Goal: Complete application form

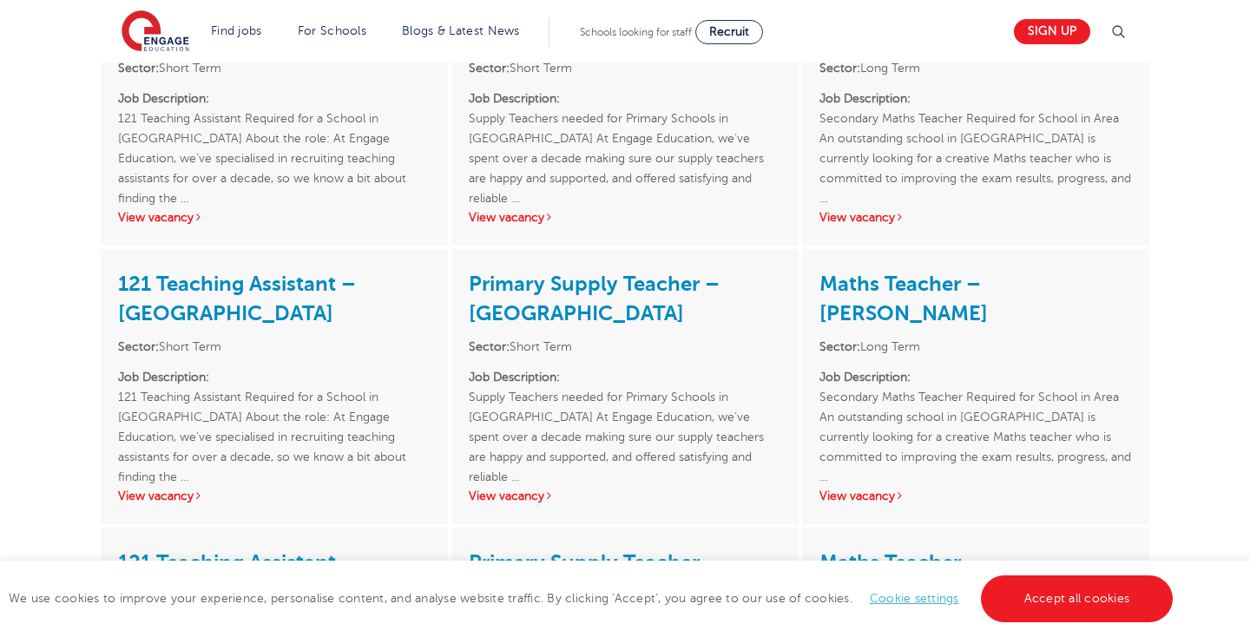
scroll to position [3185, 0]
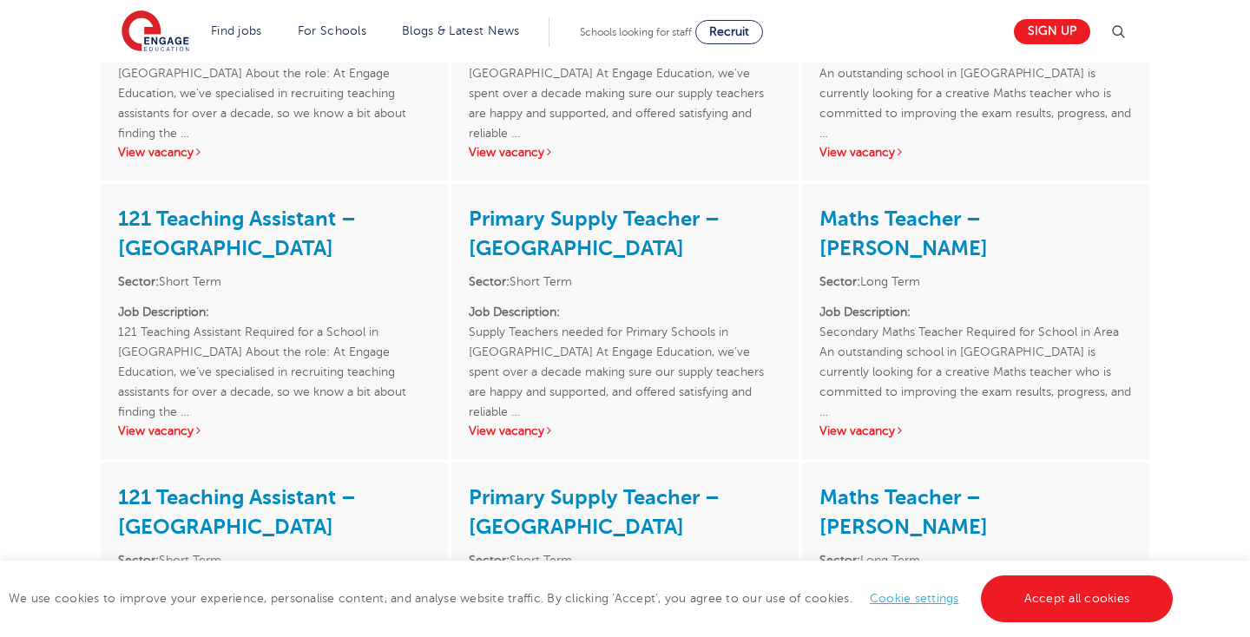
click at [245, 207] on link "121 Teaching Assistant – [GEOGRAPHIC_DATA]" at bounding box center [237, 234] width 238 height 54
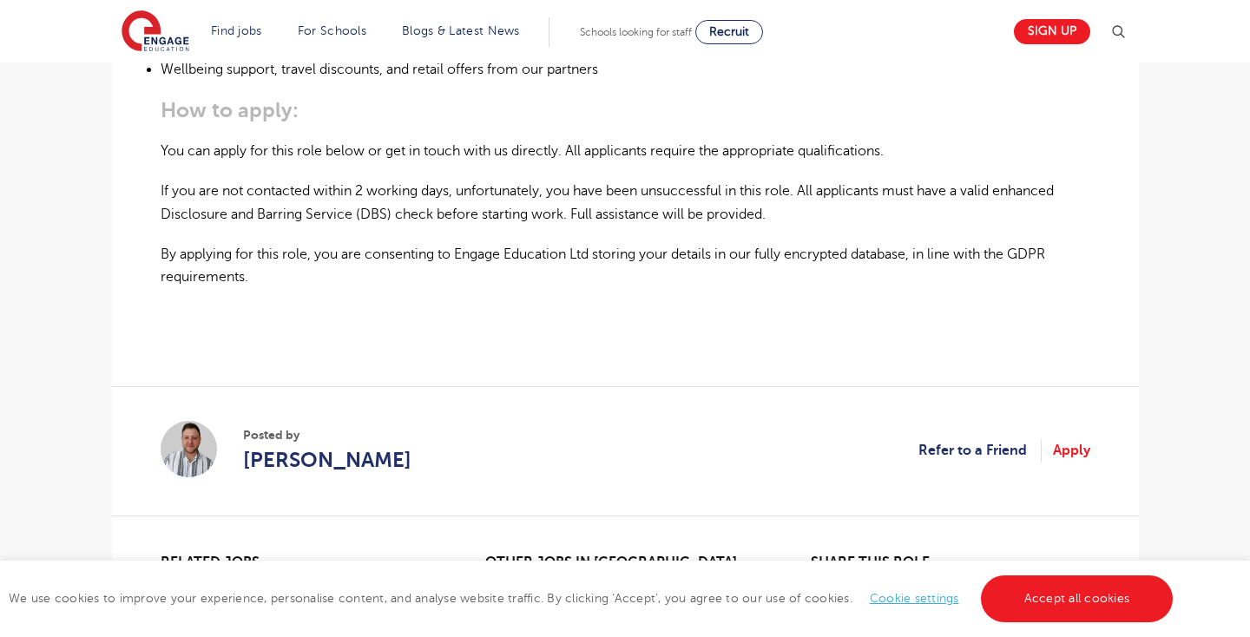
scroll to position [1429, 0]
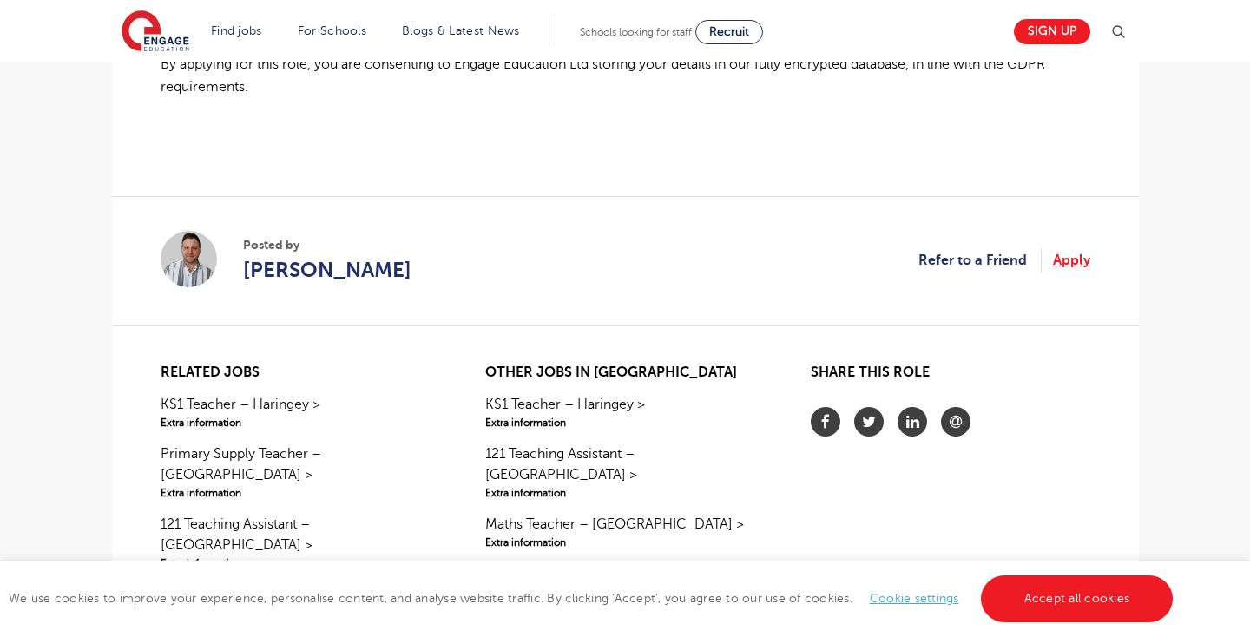
click at [1080, 249] on link "Apply" at bounding box center [1071, 260] width 37 height 23
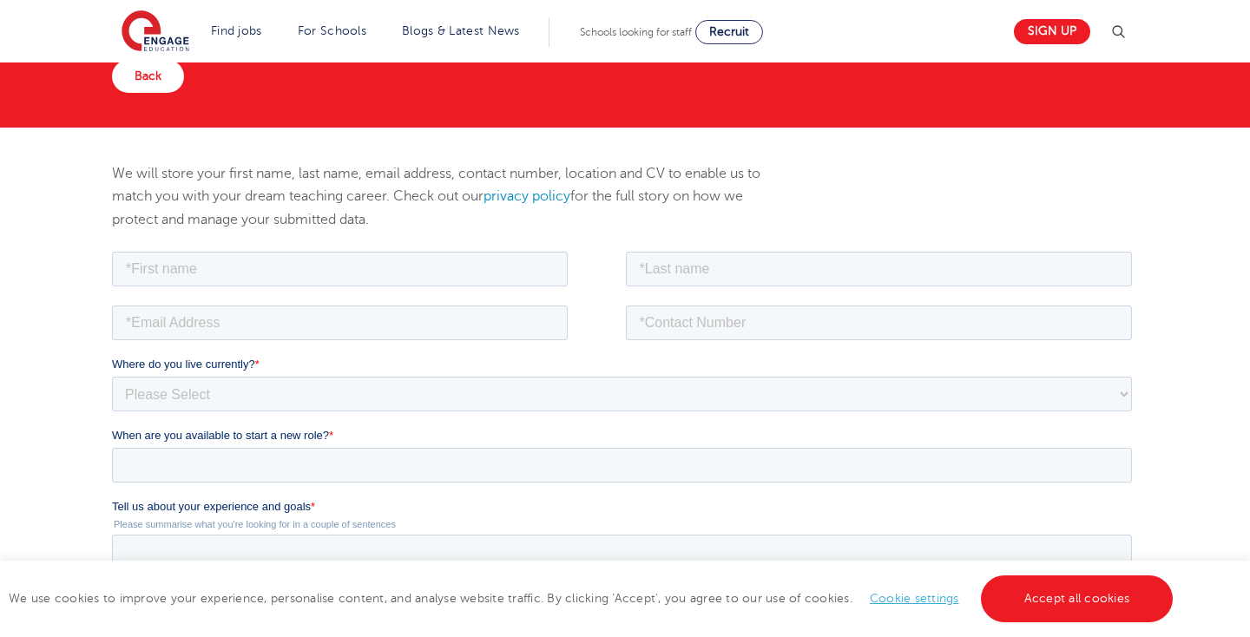
scroll to position [163, 0]
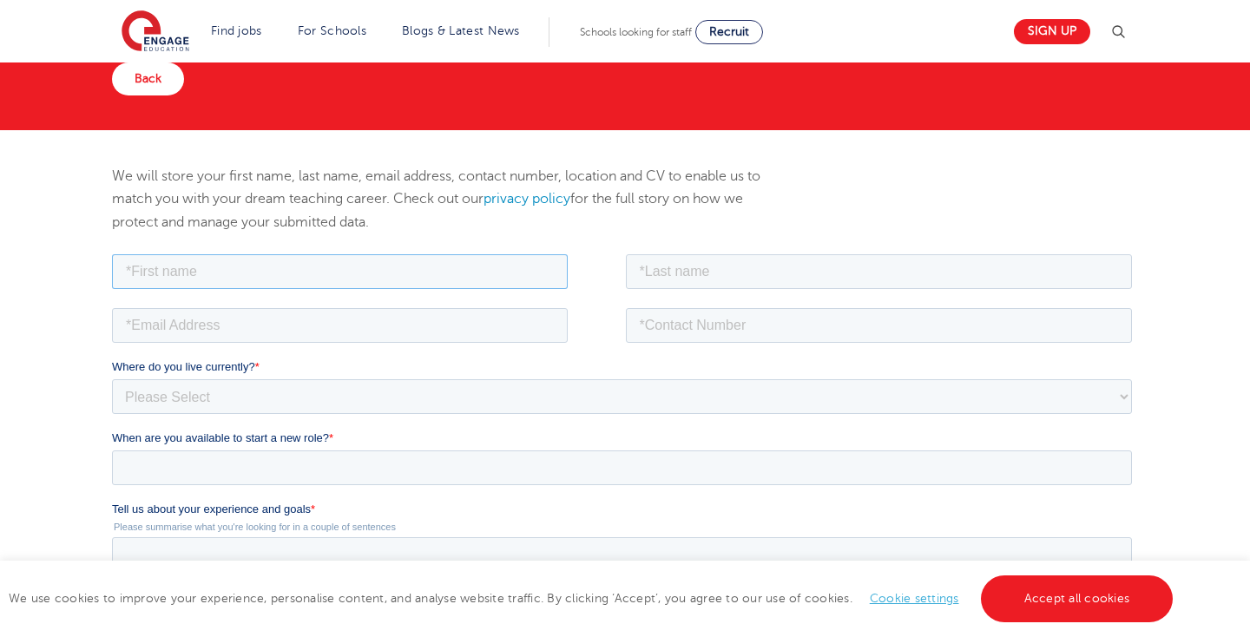
click at [306, 279] on input "text" at bounding box center [339, 270] width 456 height 35
type input "f"
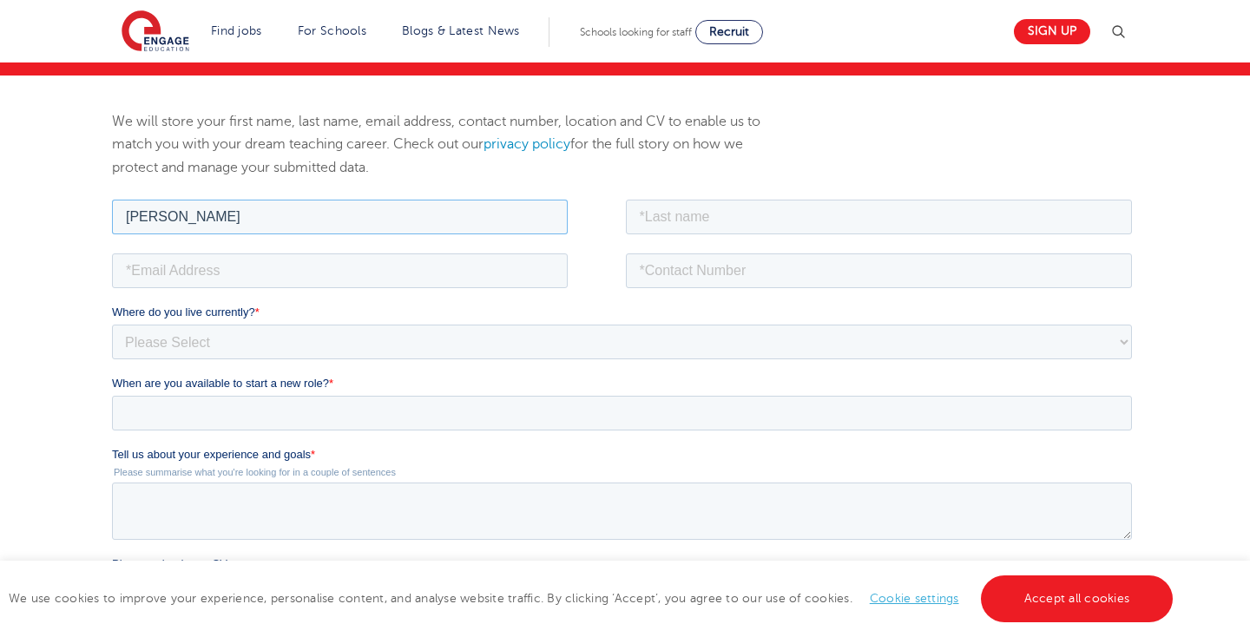
scroll to position [214, 0]
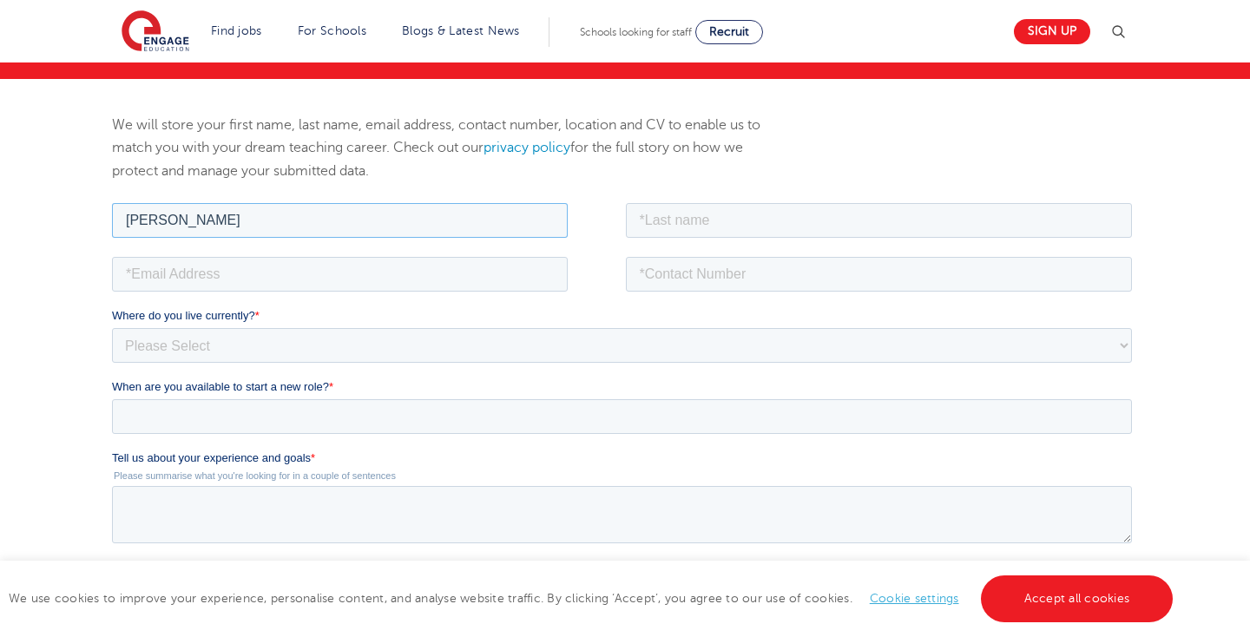
type input "Faria"
type input "t"
type input "Tabassum"
type input "faria.t@hotmail.com"
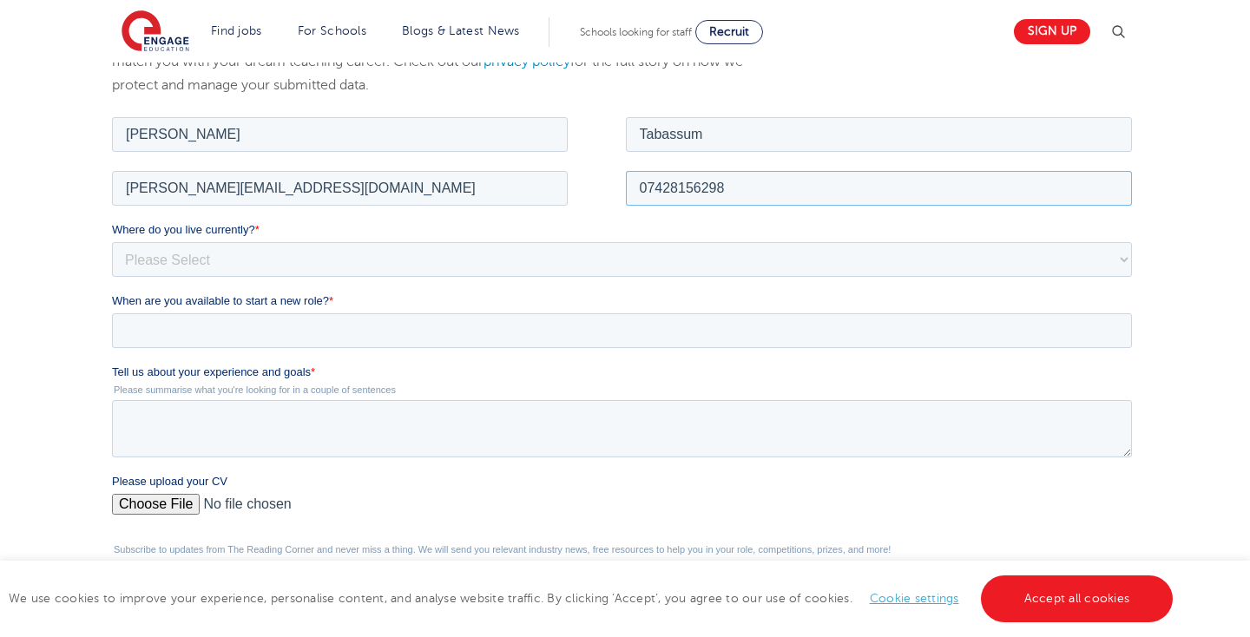
scroll to position [314, 0]
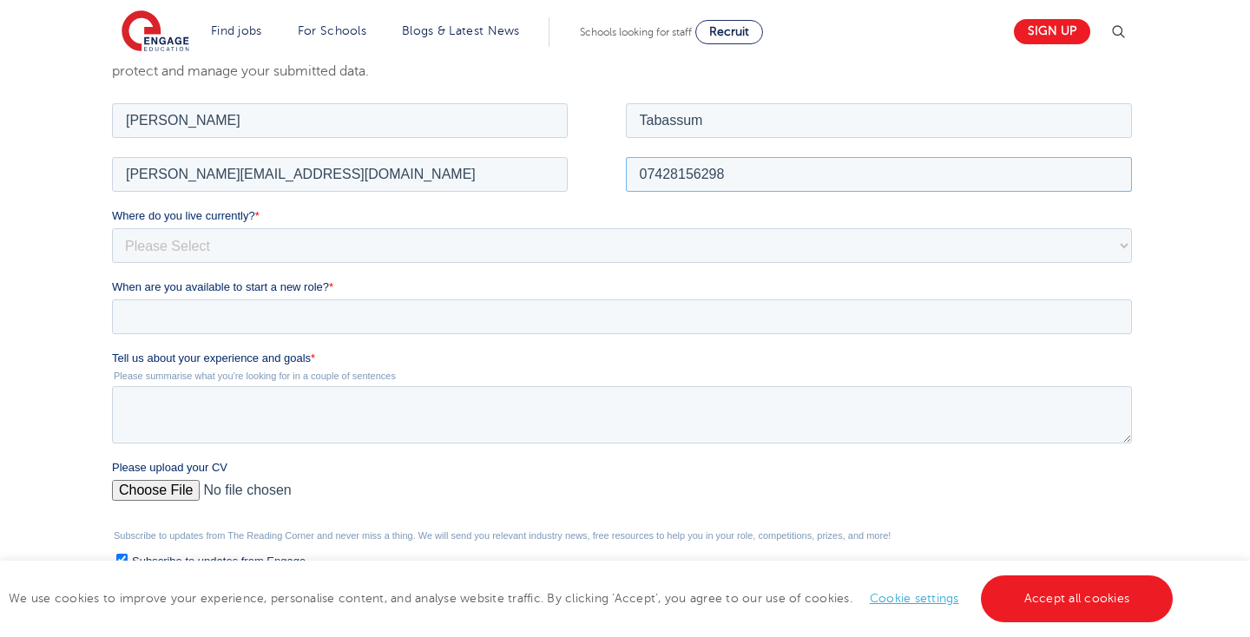
type input "07428156298"
select select "UK"
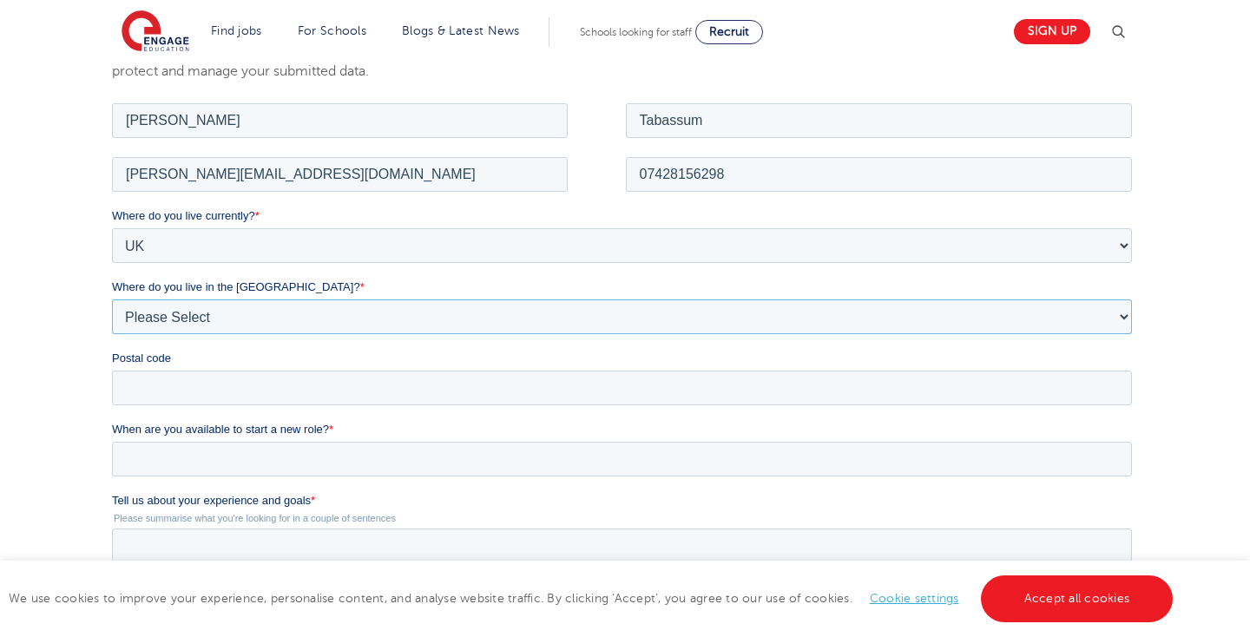
select select "London"
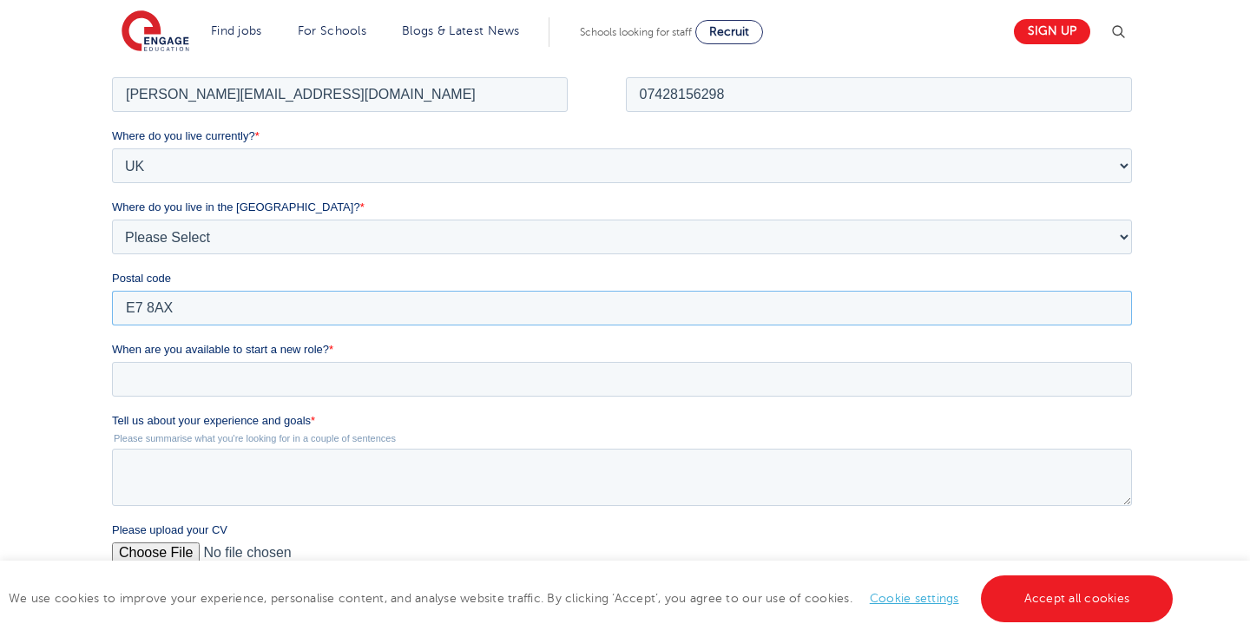
type input "E7 8AX"
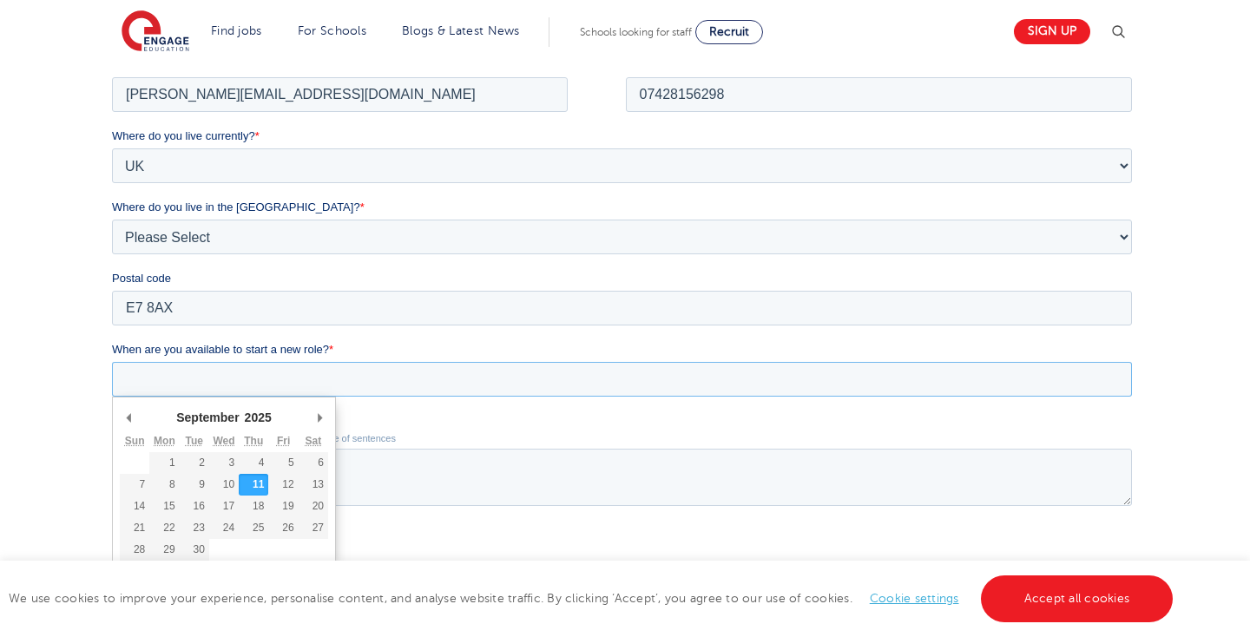
click at [207, 392] on input "When are you available to start a new role? *" at bounding box center [621, 378] width 1020 height 35
type div "2025-09-15"
type input "2025/09/15"
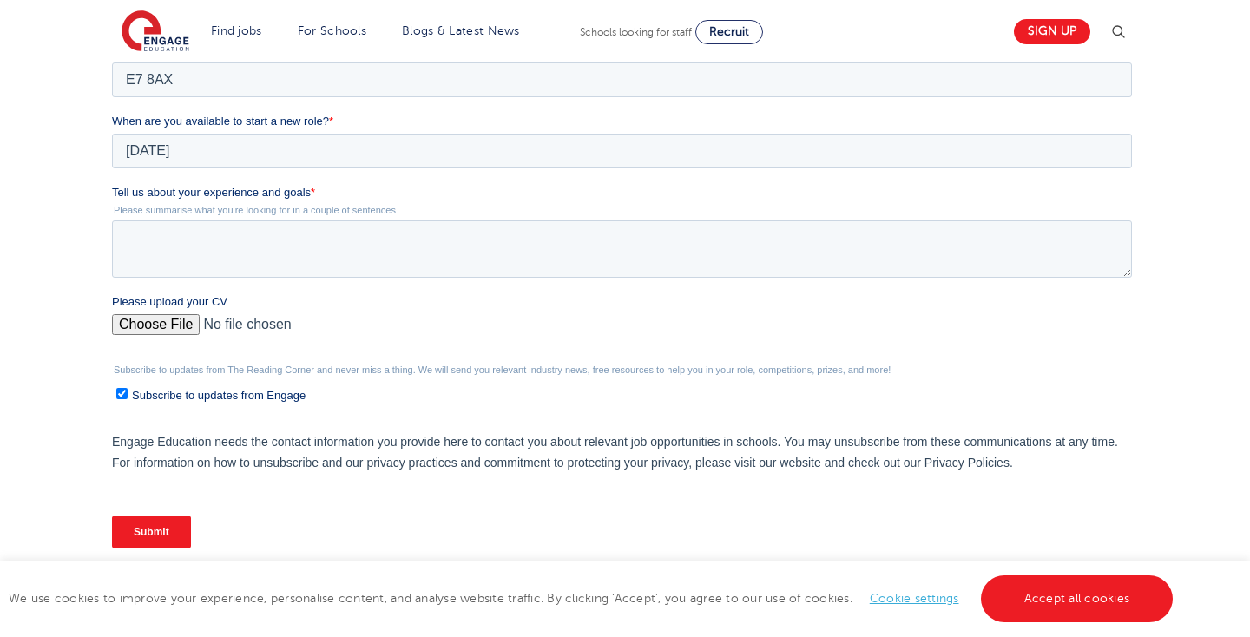
scroll to position [635, 0]
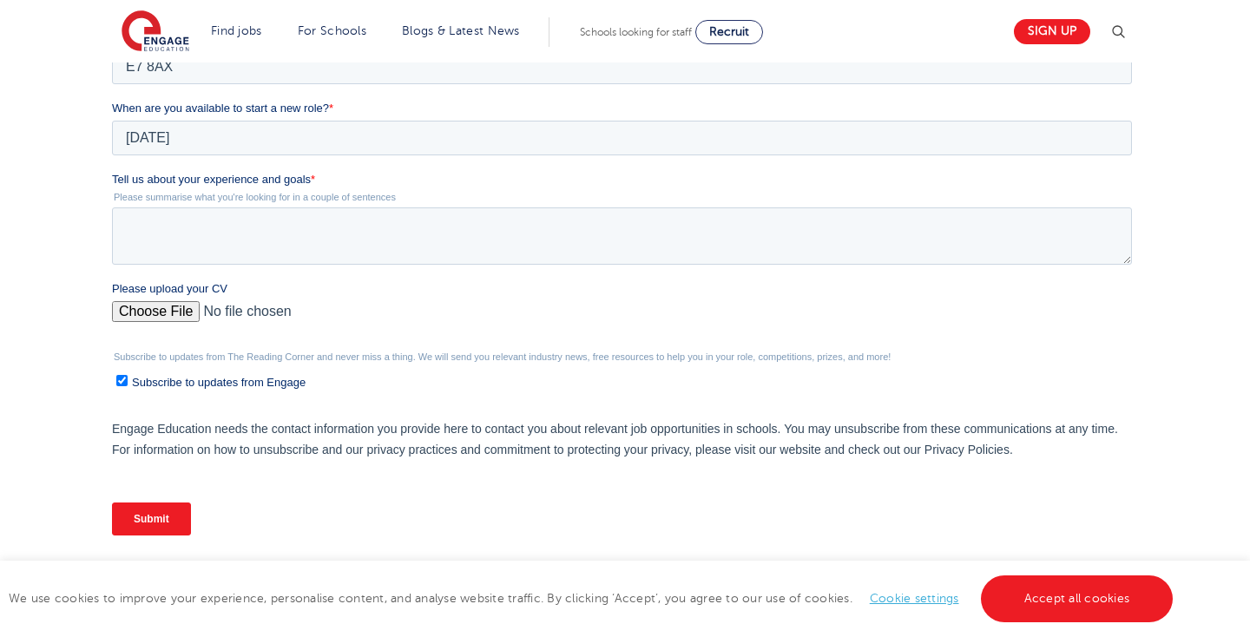
click at [244, 386] on span "Subscribe to updates from Engage" at bounding box center [218, 382] width 174 height 13
click at [127, 386] on input "Subscribe to updates from Engage" at bounding box center [120, 380] width 11 height 11
checkbox input "false"
click at [167, 312] on input "Please upload your CV" at bounding box center [621, 318] width 1020 height 35
type input "C:\fakepath\Faria Tabassum CV_2025.docx-4.pdf"
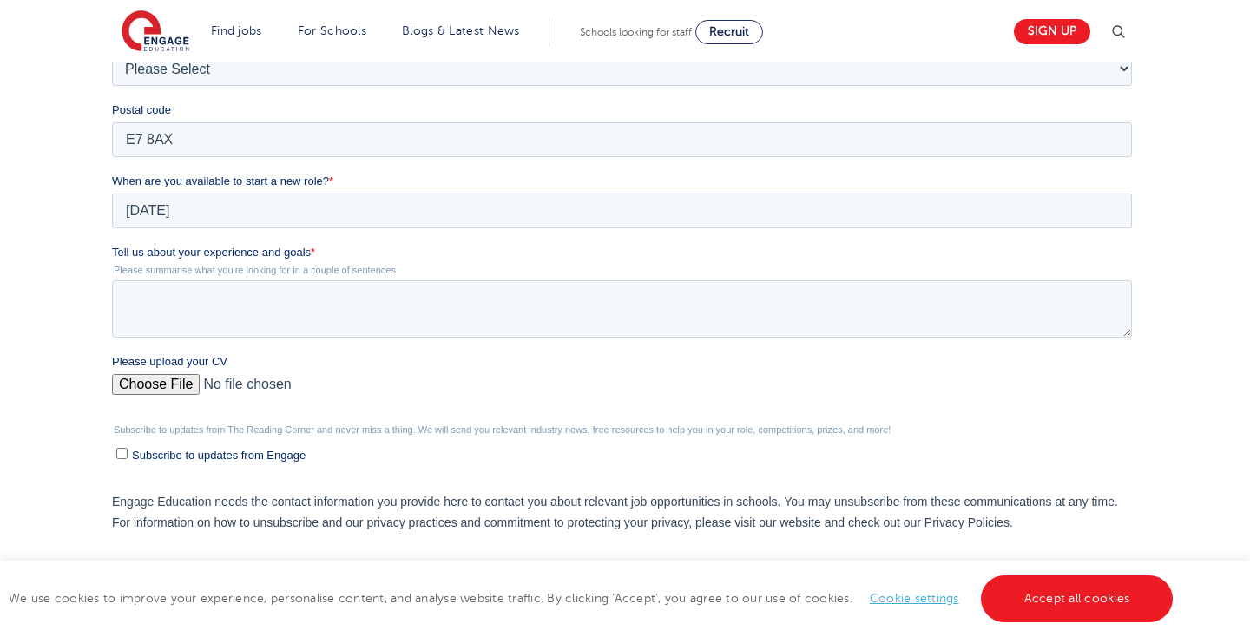
scroll to position [559, 0]
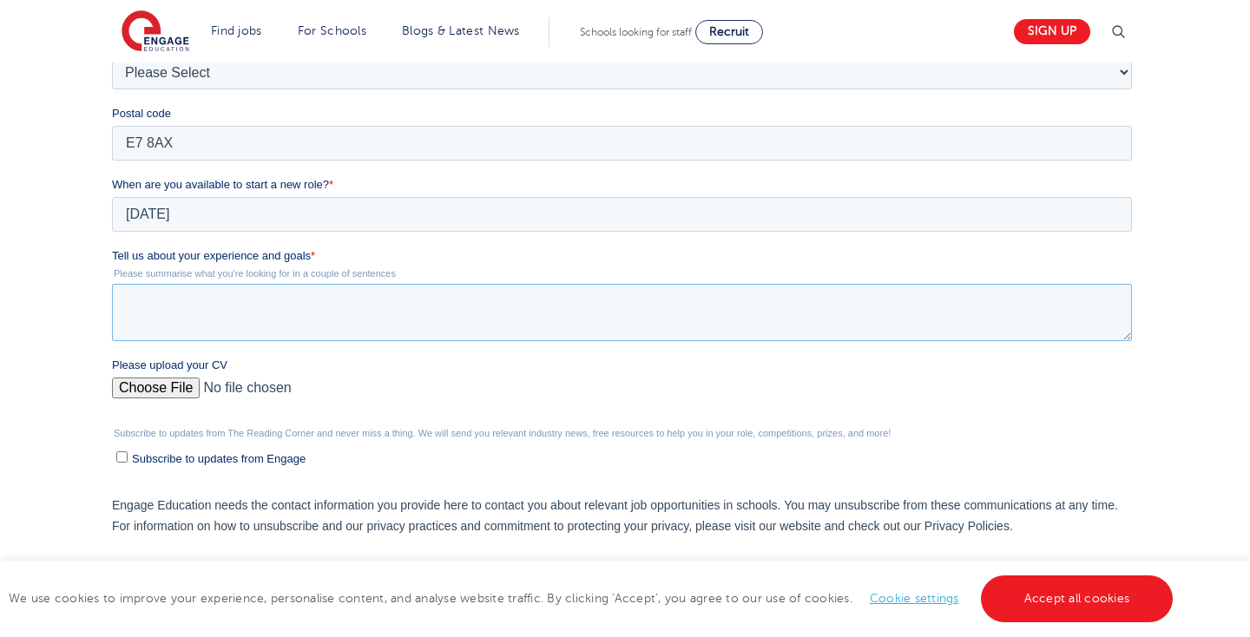
click at [410, 322] on textarea "Tell us about your experience and goals *" at bounding box center [621, 312] width 1020 height 57
paste textarea "I am eager to become a Teaching Assistant because my professional experience ha…"
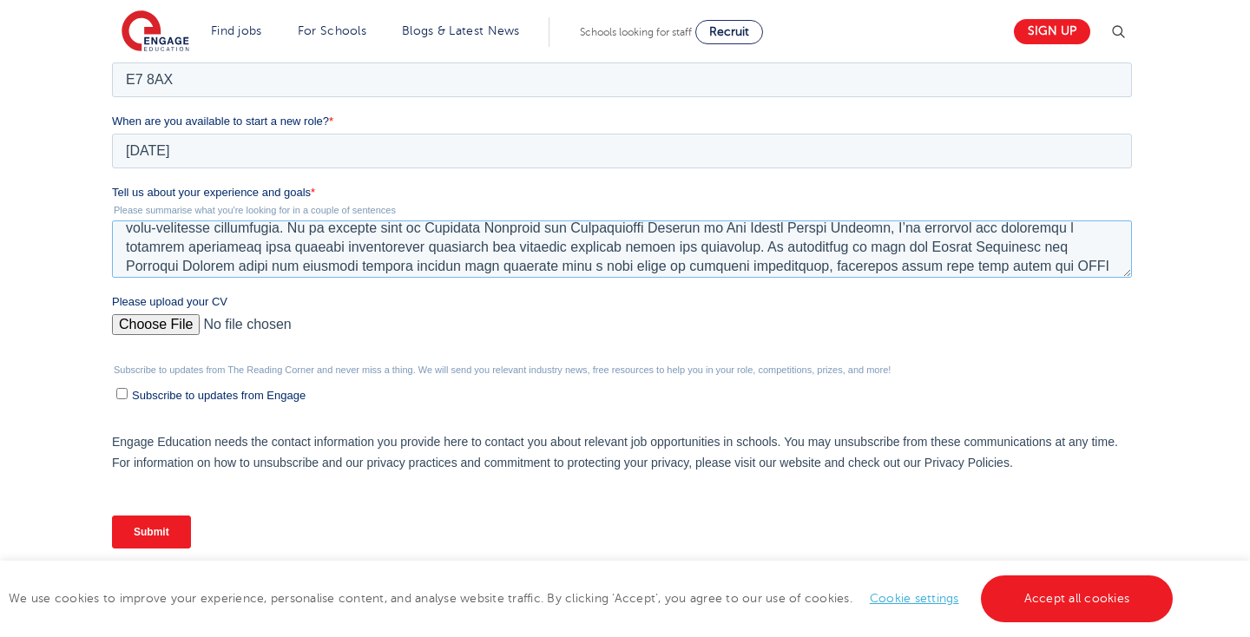
scroll to position [0, 0]
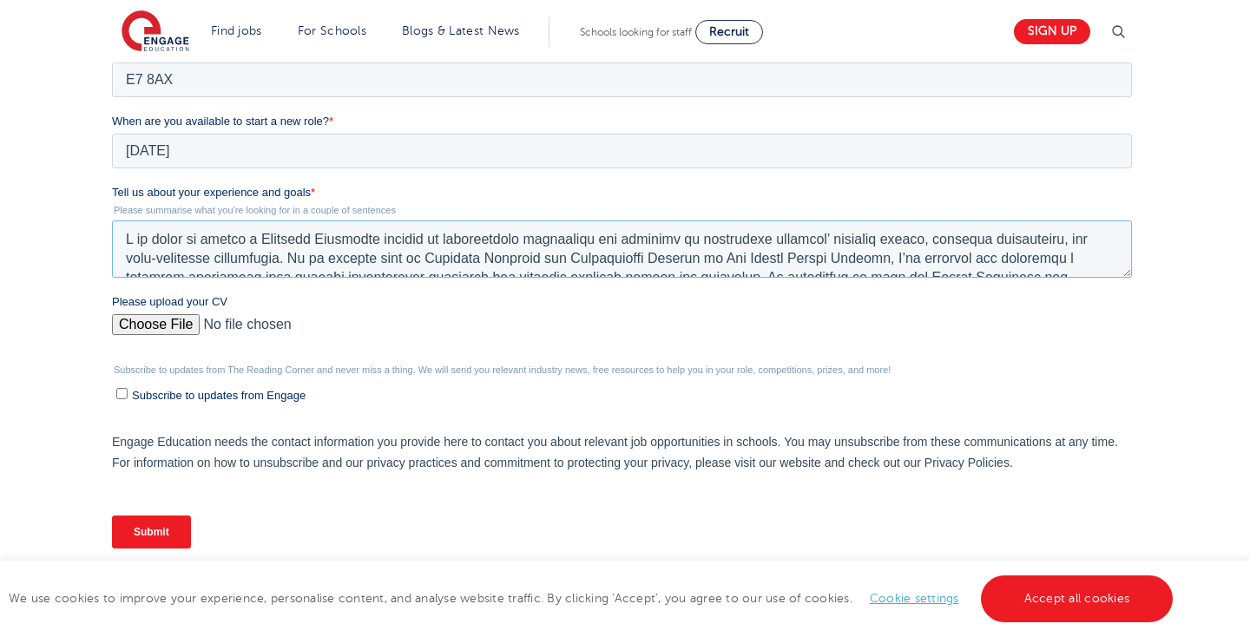
drag, startPoint x: 406, startPoint y: 259, endPoint x: 408, endPoint y: 194, distance: 64.2
click at [408, 194] on div "Tell us about your experience and goals * Please summarise what you're looking …" at bounding box center [624, 231] width 1027 height 94
click at [405, 245] on textarea "Tell us about your experience and goals *" at bounding box center [621, 248] width 1020 height 57
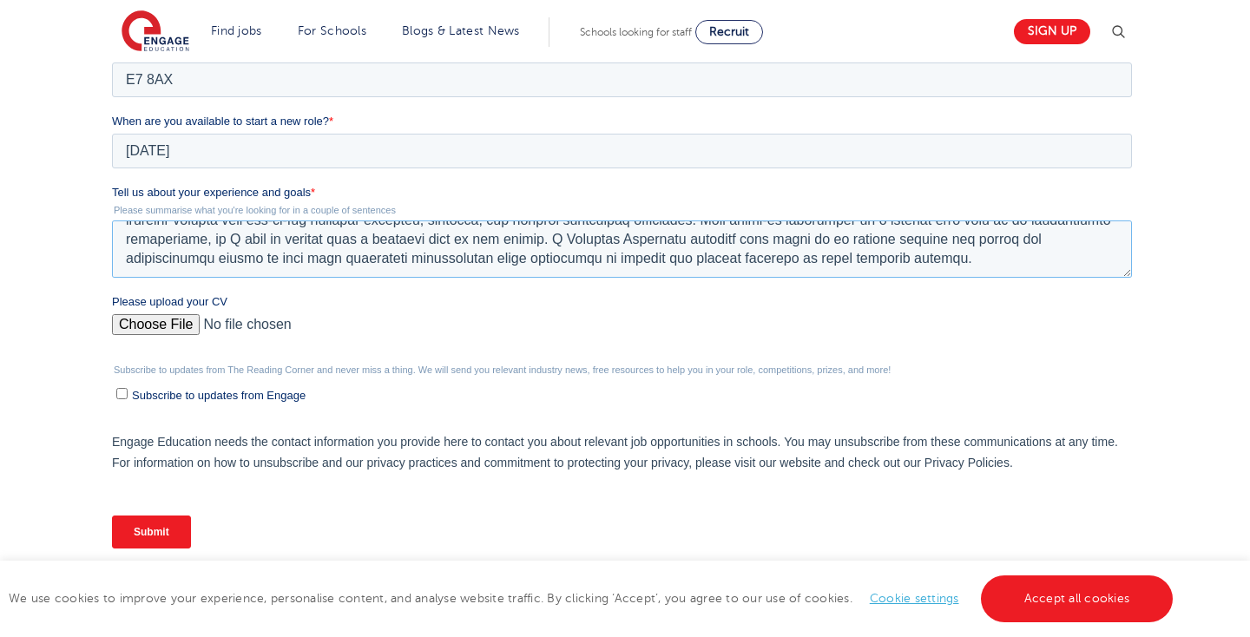
scroll to position [172, 0]
type textarea "I am eager to become a Teaching Assistant because my professional experience ha…"
click at [144, 532] on input "Submit" at bounding box center [150, 531] width 79 height 33
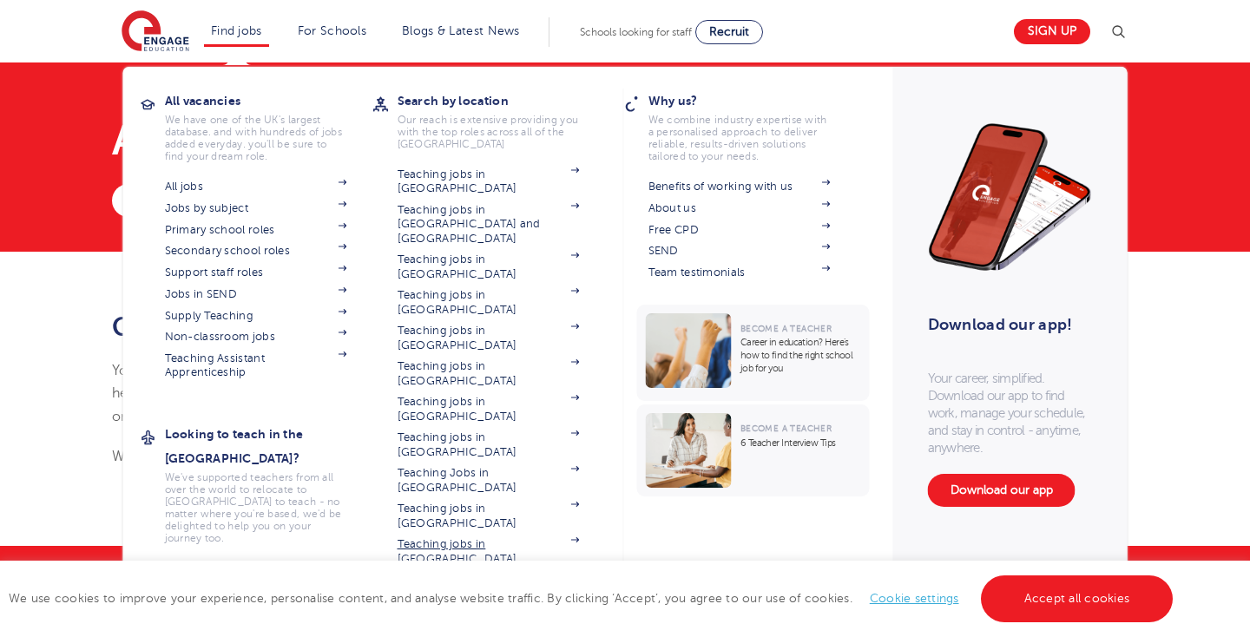
click at [485, 537] on link "Teaching jobs in [GEOGRAPHIC_DATA]" at bounding box center [488, 551] width 182 height 29
